Goal: Find specific page/section: Find specific page/section

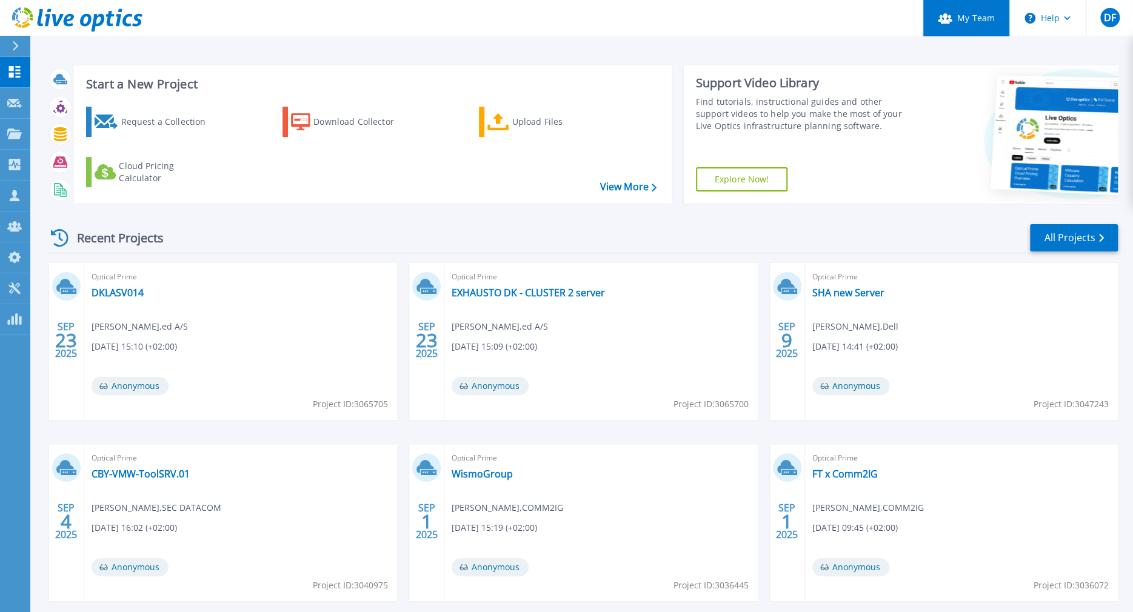
click at [965, 14] on link "My Team" at bounding box center [966, 18] width 87 height 36
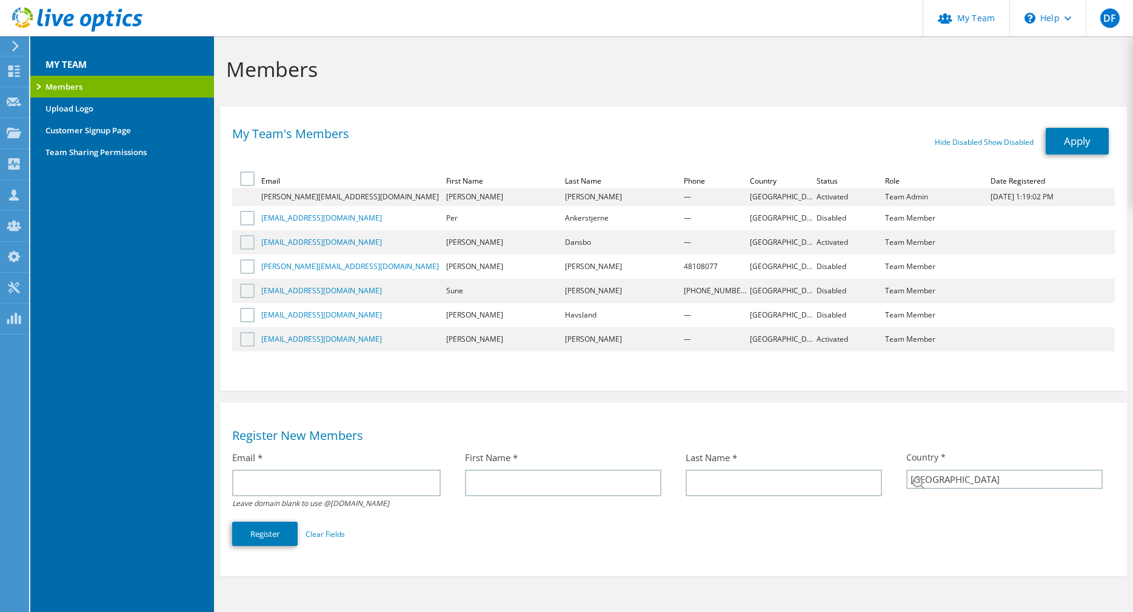
select select "58"
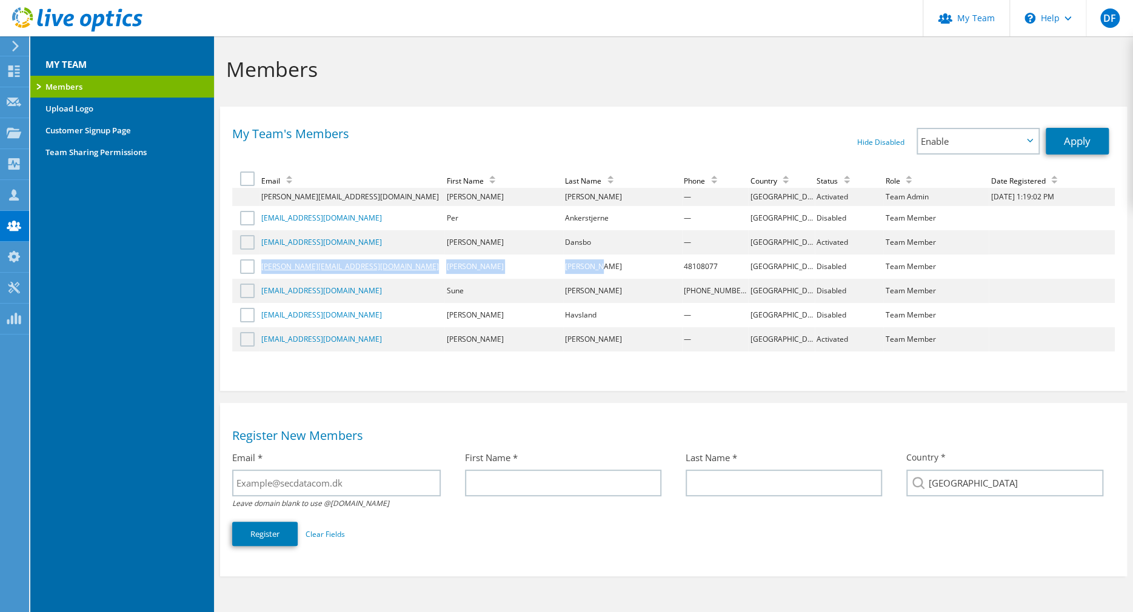
drag, startPoint x: 631, startPoint y: 263, endPoint x: 261, endPoint y: 269, distance: 369.9
click at [261, 269] on tr "[PERSON_NAME][EMAIL_ADDRESS][DOMAIN_NAME] [PERSON_NAME] 48108077 Denmark Disabl…" at bounding box center [673, 267] width 883 height 24
copy tr "[PERSON_NAME][EMAIL_ADDRESS][DOMAIN_NAME] [PERSON_NAME]"
